Goal: Navigation & Orientation: Find specific page/section

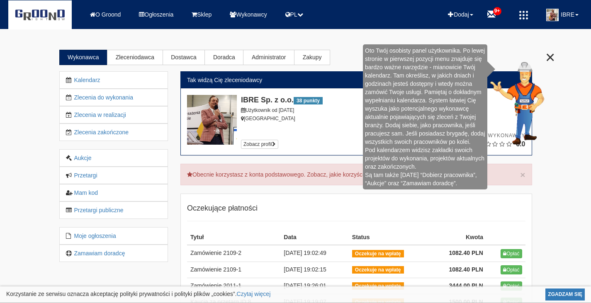
click at [549, 59] on span "×" at bounding box center [550, 57] width 10 height 18
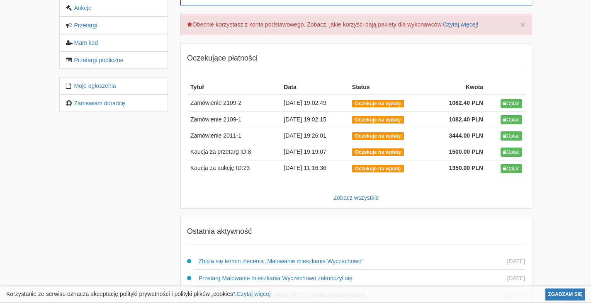
scroll to position [150, 0]
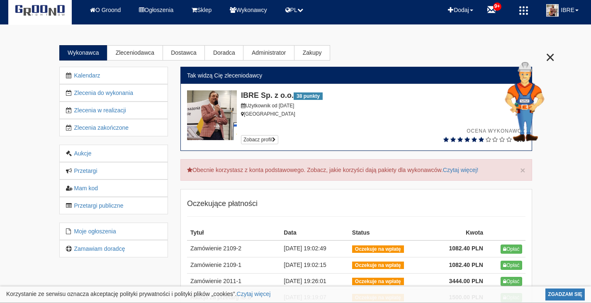
scroll to position [0, 0]
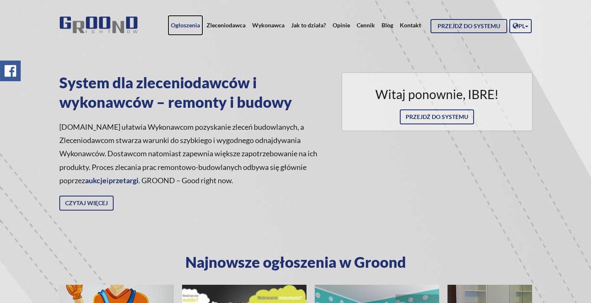
click at [180, 26] on link "Ogłoszenia" at bounding box center [185, 25] width 36 height 21
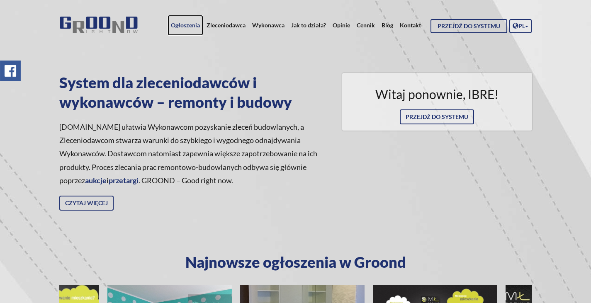
scroll to position [0, 230]
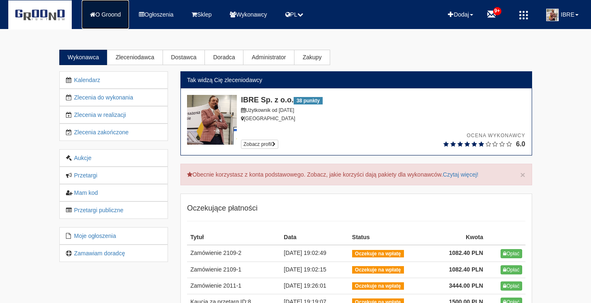
click at [108, 15] on link "O Groond" at bounding box center [105, 14] width 47 height 29
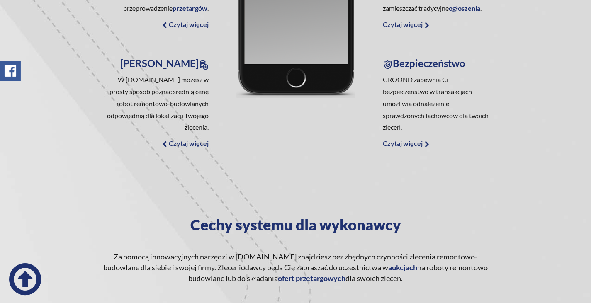
scroll to position [0, 209]
